Goal: Find specific page/section: Find specific page/section

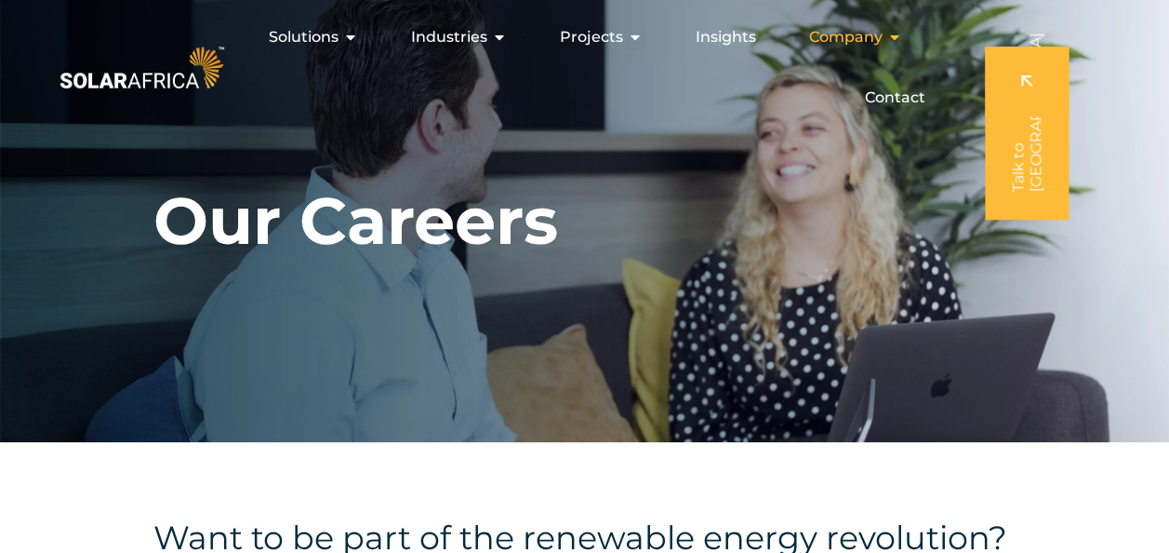
click at [860, 40] on span "Company" at bounding box center [845, 37] width 73 height 22
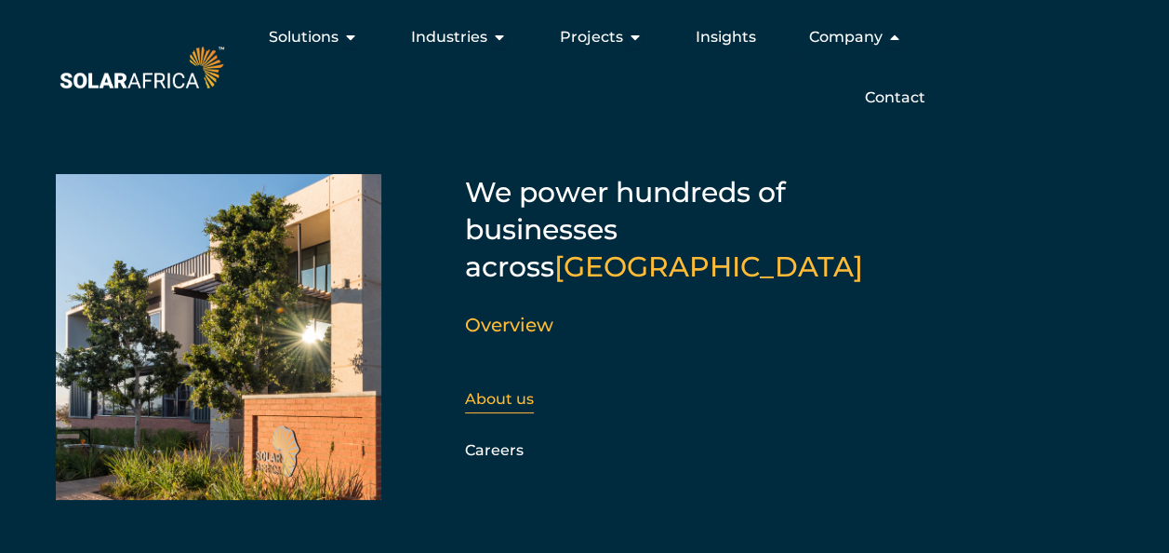
click at [521, 390] on link "About us" at bounding box center [499, 399] width 69 height 18
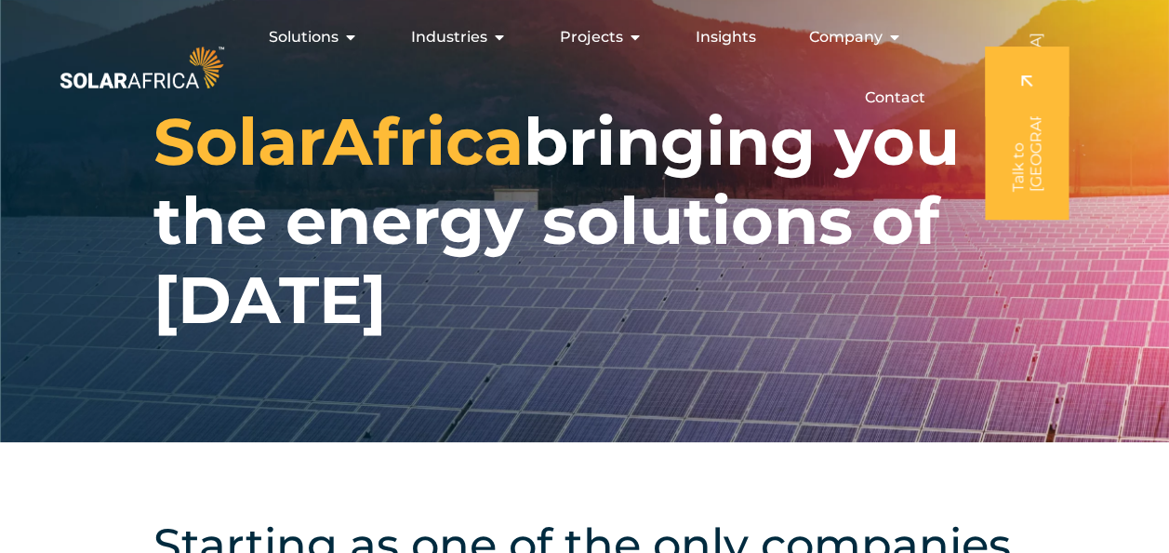
click at [571, 378] on div "SolarAfrica bringing you the energy solutions of tomorrow" at bounding box center [584, 221] width 1169 height 442
drag, startPoint x: 571, startPoint y: 378, endPoint x: 566, endPoint y: 386, distance: 10.1
click at [566, 386] on div "SolarAfrica bringing you the energy solutions of tomorrow" at bounding box center [584, 221] width 1169 height 442
